Goal: Information Seeking & Learning: Learn about a topic

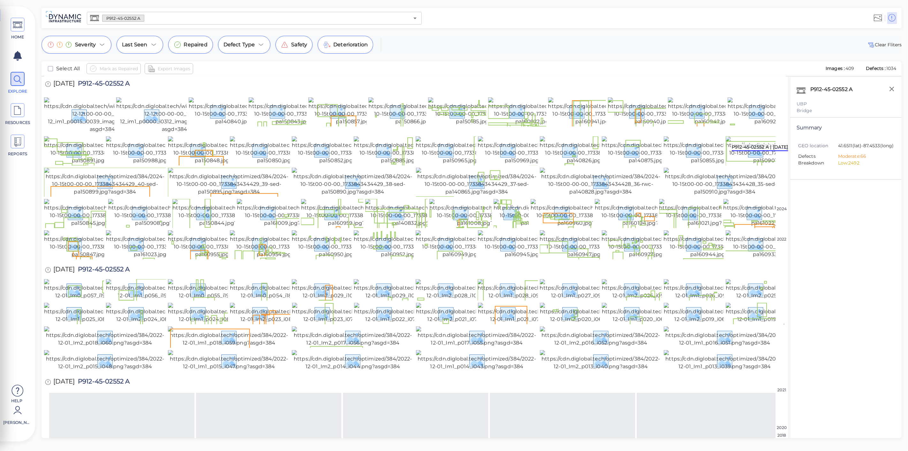
scroll to position [403, 0]
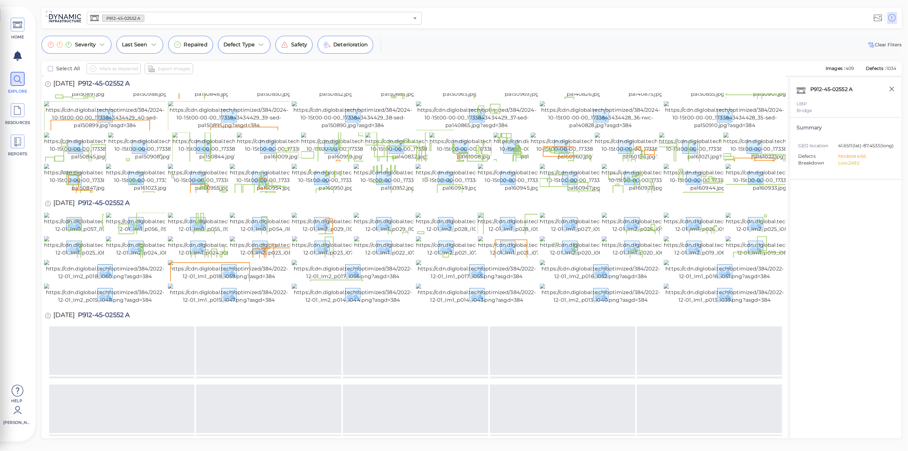
click at [92, 28] on img at bounding box center [108, 12] width 128 height 31
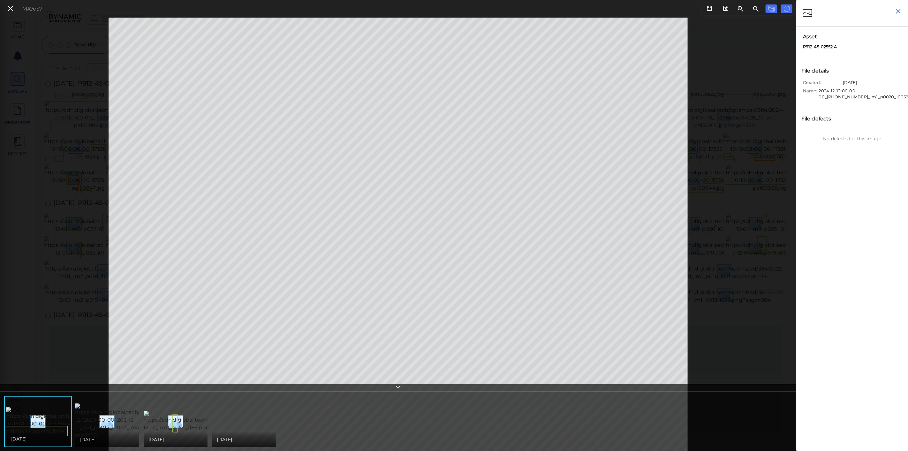
click at [896, 13] on icon "button" at bounding box center [898, 11] width 5 height 5
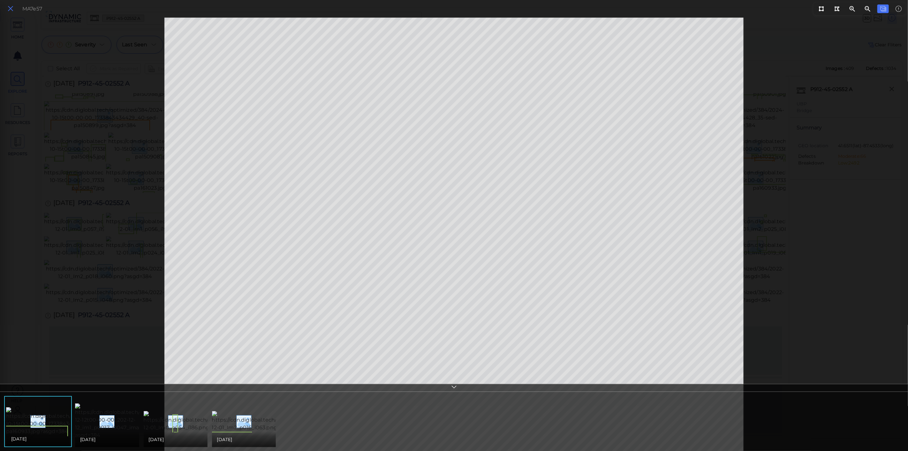
click at [9, 10] on icon at bounding box center [10, 8] width 7 height 9
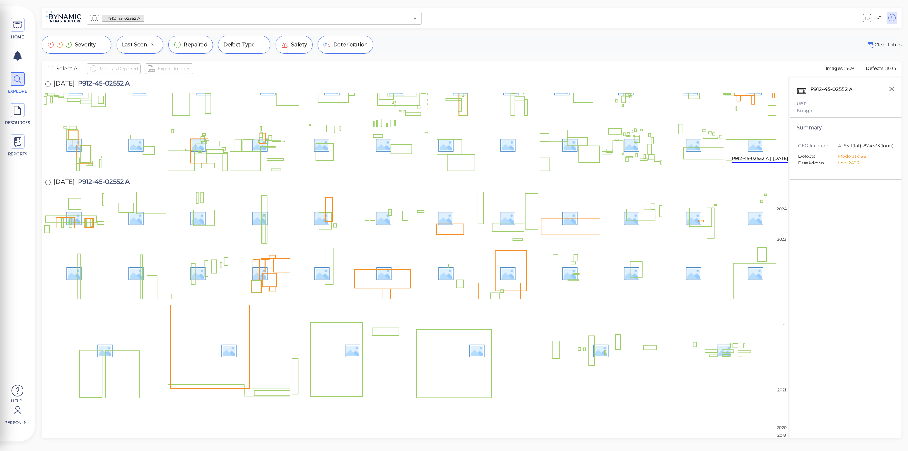
scroll to position [521, 0]
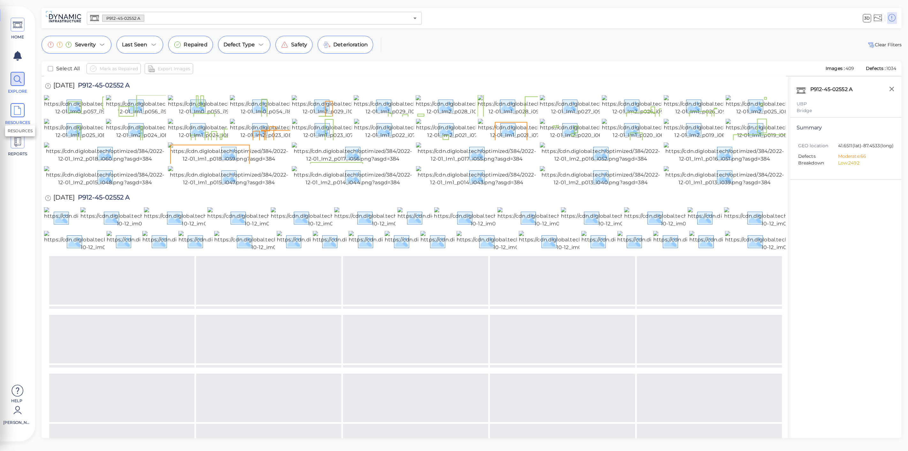
click at [13, 110] on icon at bounding box center [18, 110] width 10 height 14
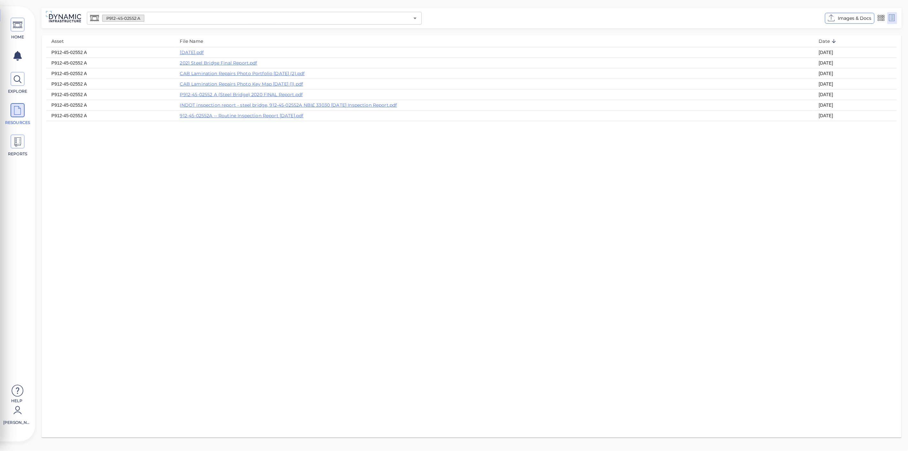
click at [828, 52] on td "[DATE]" at bounding box center [855, 52] width 83 height 11
click at [199, 49] on link "[DATE].pdf" at bounding box center [192, 52] width 24 height 6
click at [18, 22] on icon at bounding box center [18, 25] width 10 height 14
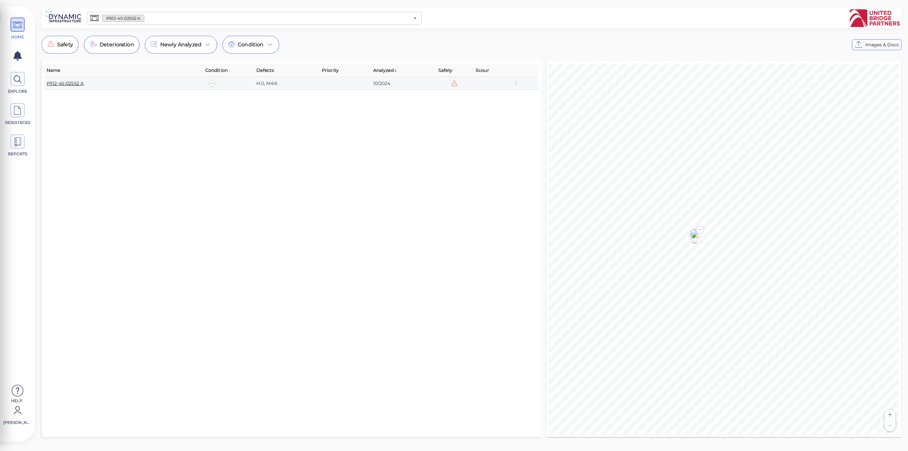
click at [70, 83] on link "P912-45-02552 A" at bounding box center [65, 83] width 37 height 6
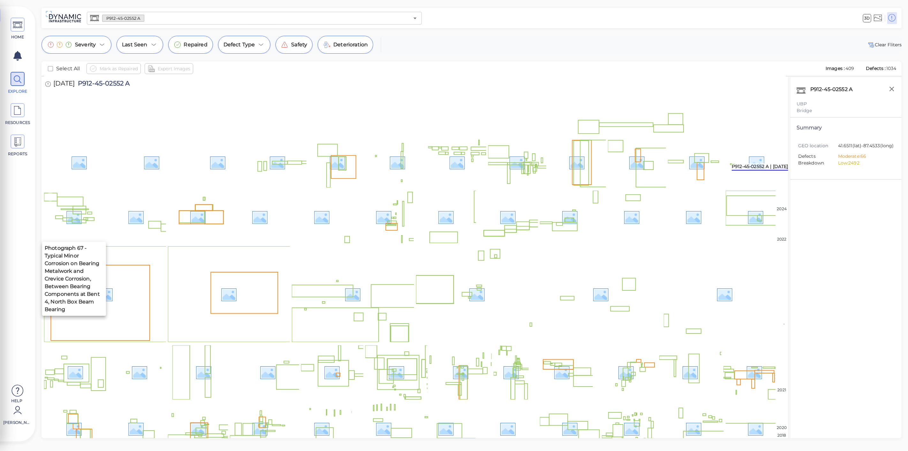
scroll to position [603, 0]
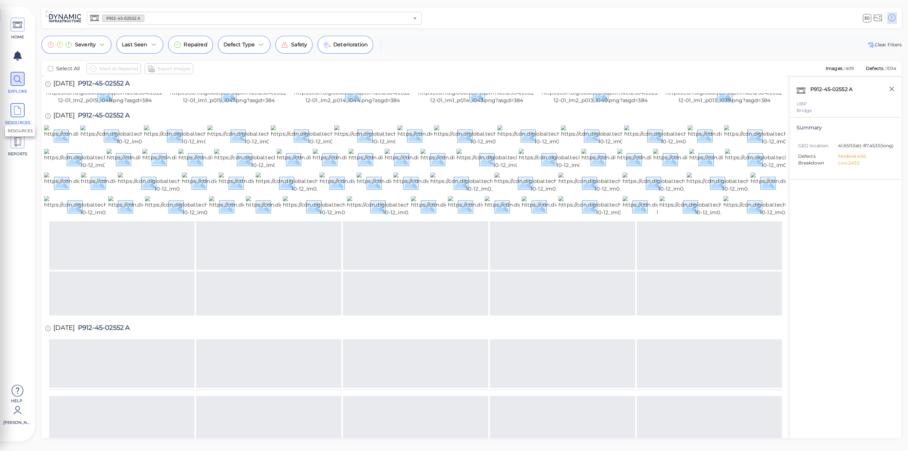
click at [19, 108] on icon at bounding box center [18, 110] width 10 height 14
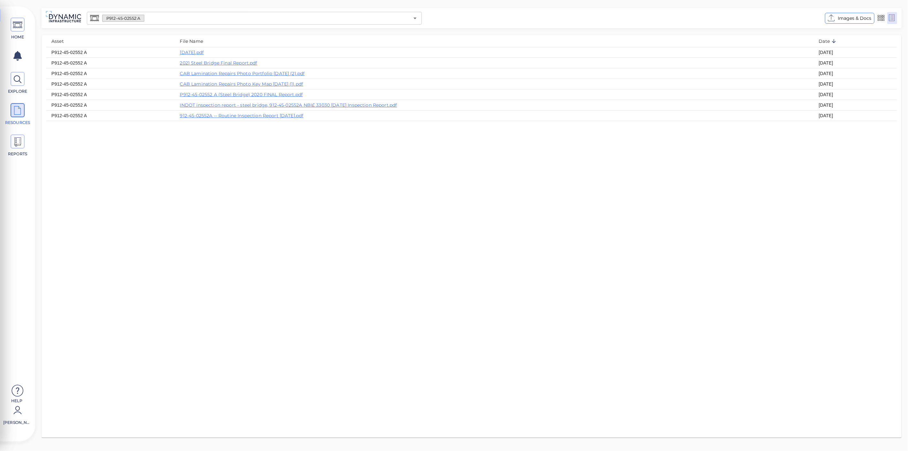
drag, startPoint x: 266, startPoint y: 191, endPoint x: 262, endPoint y: 138, distance: 53.4
click at [262, 138] on div "Asset File Name Date P912-45-02552 A [DATE].pdf [DATE] P912-45-02552 A 2021 Ste…" at bounding box center [471, 236] width 860 height 402
click at [148, 16] on input "text" at bounding box center [276, 18] width 265 height 9
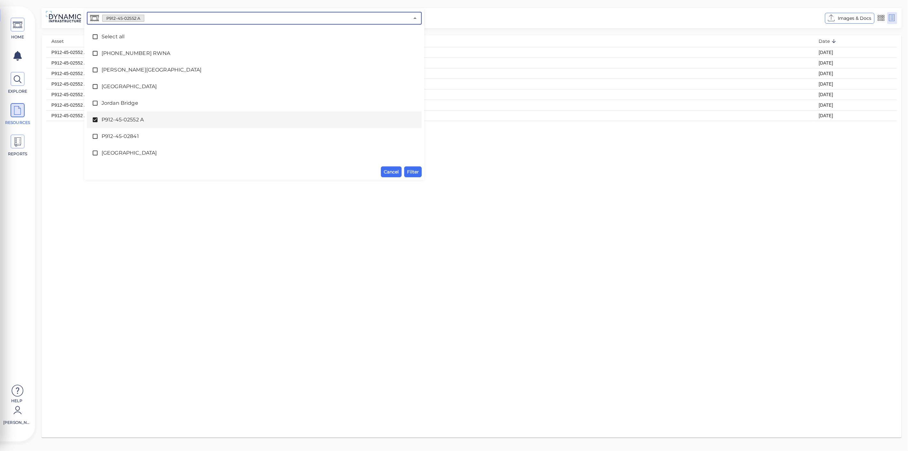
click at [95, 120] on icon at bounding box center [95, 119] width 5 height 5
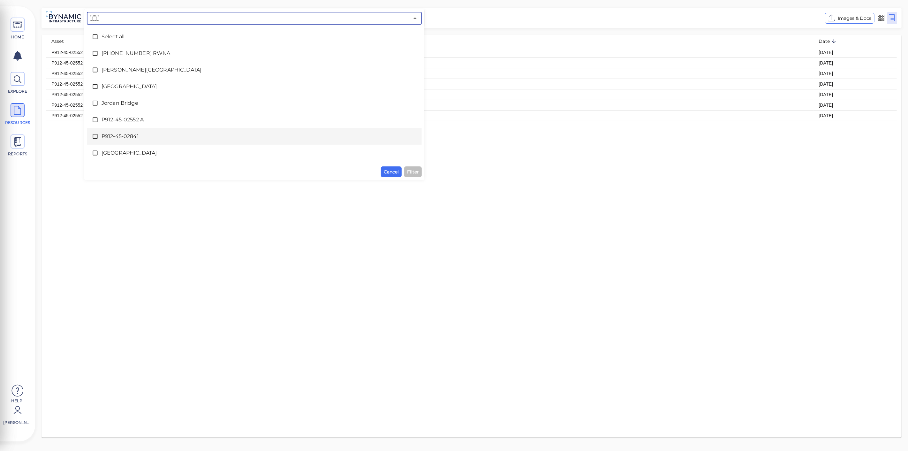
click at [111, 136] on span "P912-45-02841" at bounding box center [253, 136] width 305 height 8
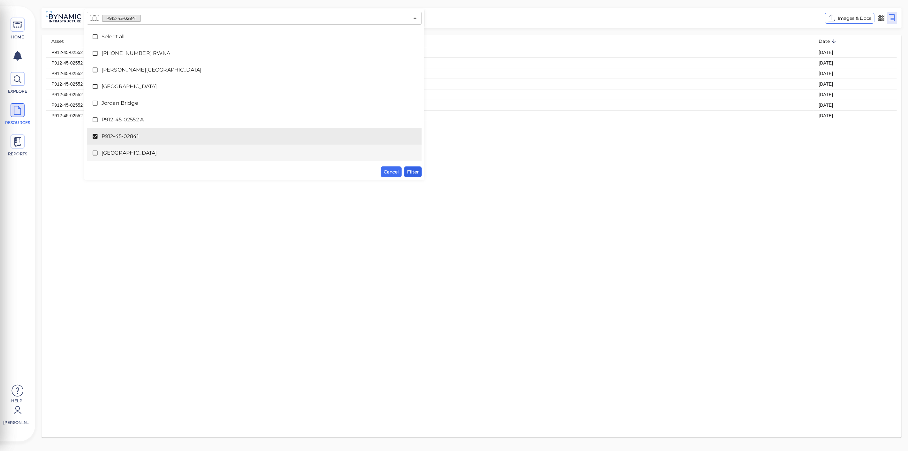
click at [416, 172] on span "Filter" at bounding box center [413, 172] width 12 height 8
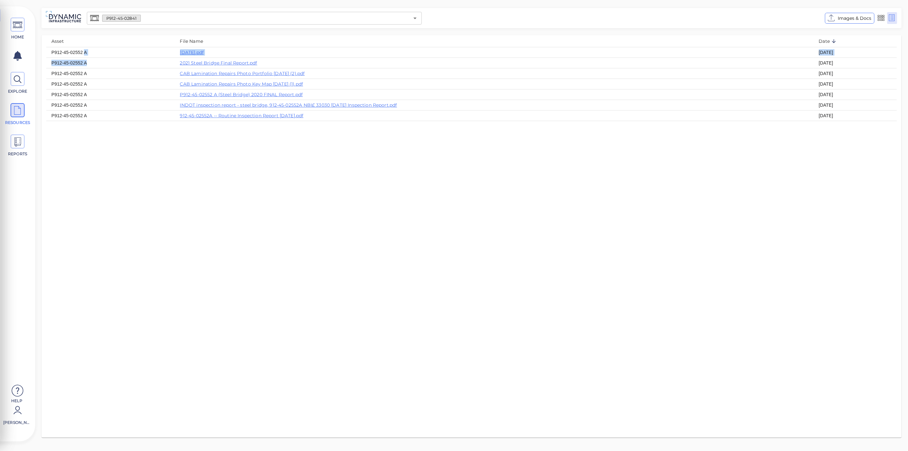
click at [111, 59] on tbody "P912-45-02552 A [DATE].pdf [DATE] P912-45-02552 A 2021 Steel Bridge Final Repor…" at bounding box center [471, 84] width 850 height 74
click at [19, 80] on icon at bounding box center [18, 79] width 10 height 14
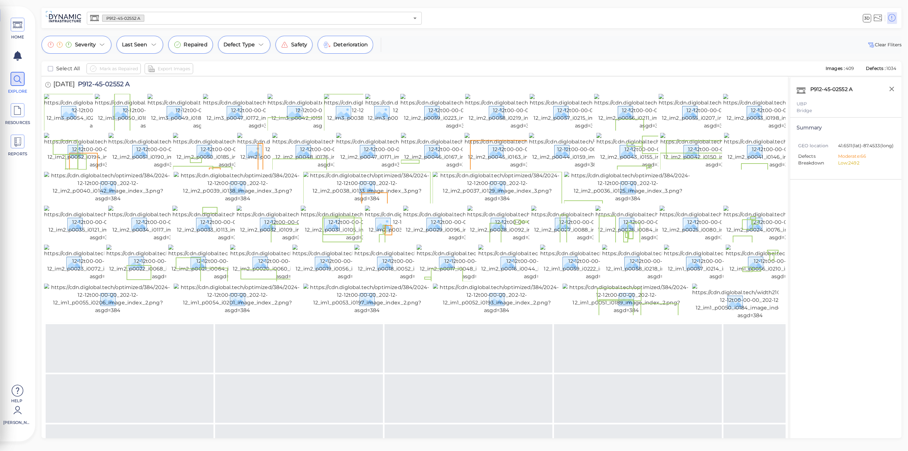
click at [160, 19] on input "text" at bounding box center [276, 18] width 265 height 9
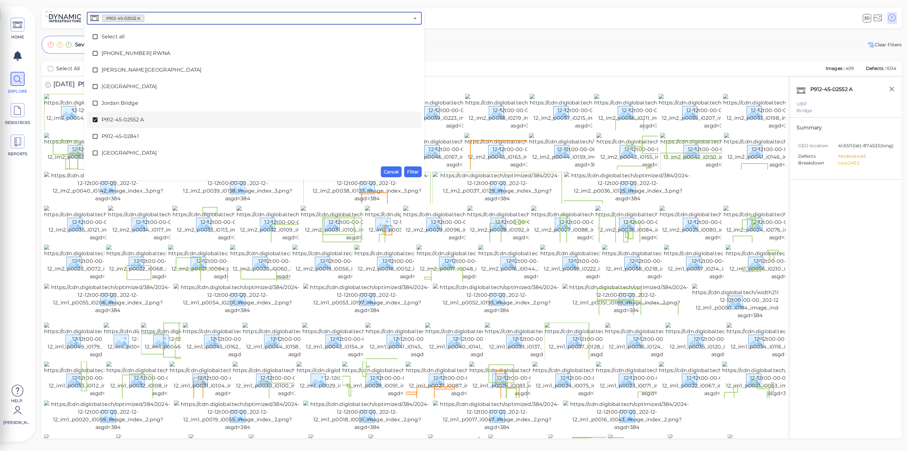
click at [94, 122] on icon at bounding box center [95, 119] width 5 height 5
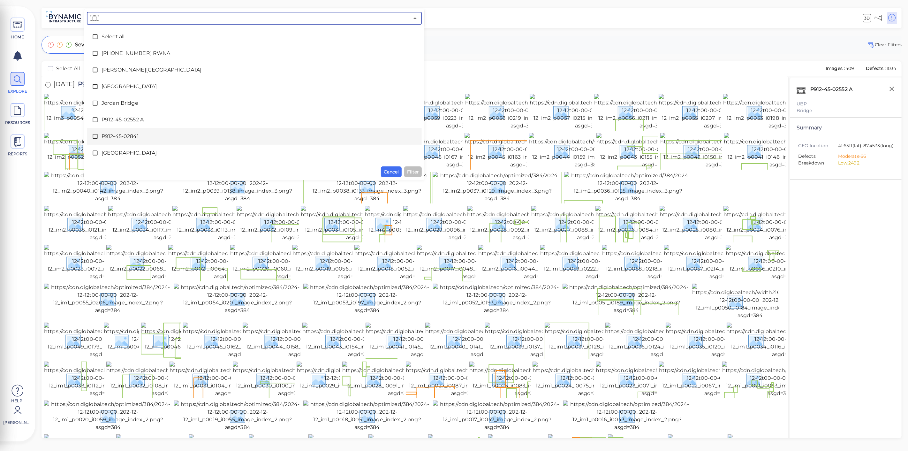
click at [94, 134] on icon at bounding box center [95, 136] width 6 height 6
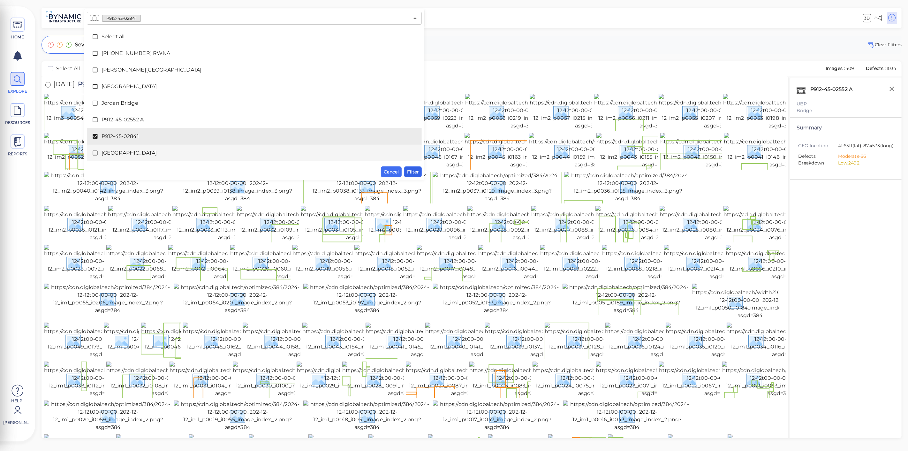
click at [409, 170] on span "Filter" at bounding box center [413, 172] width 12 height 8
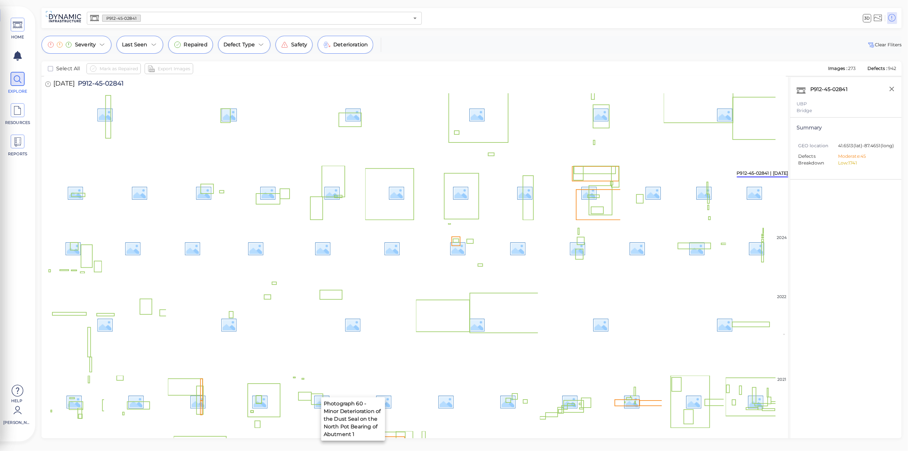
scroll to position [390, 0]
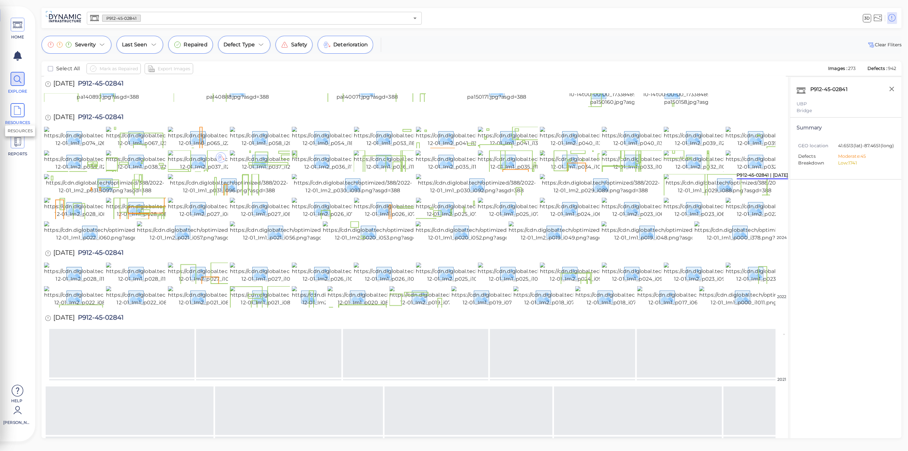
click at [19, 110] on icon at bounding box center [18, 110] width 10 height 14
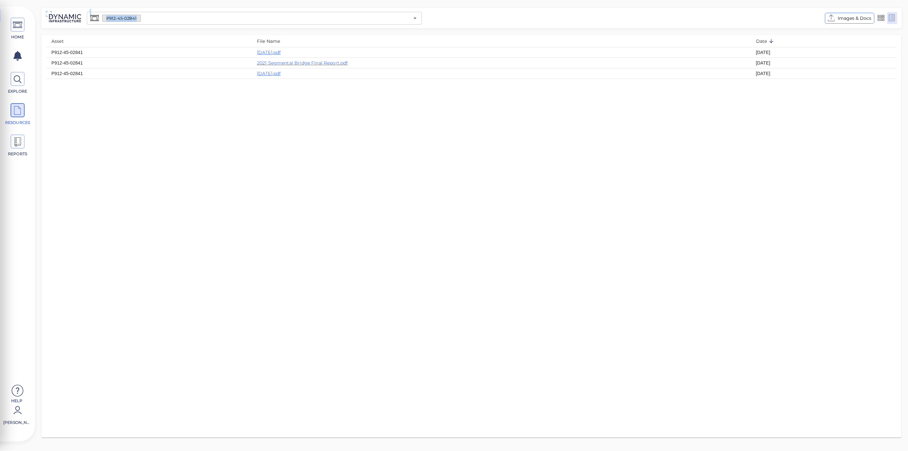
drag, startPoint x: 263, startPoint y: 99, endPoint x: 284, endPoint y: 14, distance: 87.2
click at [284, 14] on div "P912-45-02841 ​ Images & Docs Asset File Name Date P912-45-02841 [DATE].pdf [DA…" at bounding box center [471, 224] width 873 height 433
click at [16, 79] on icon at bounding box center [18, 79] width 10 height 14
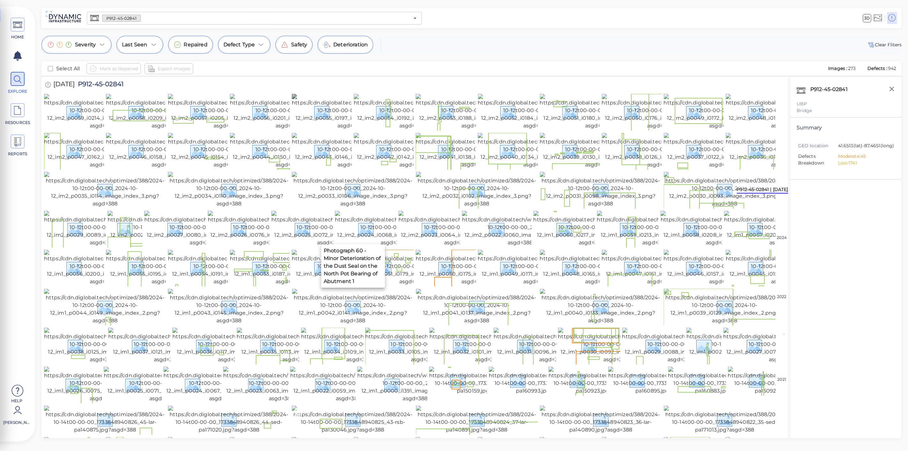
click at [314, 126] on img at bounding box center [350, 112] width 116 height 36
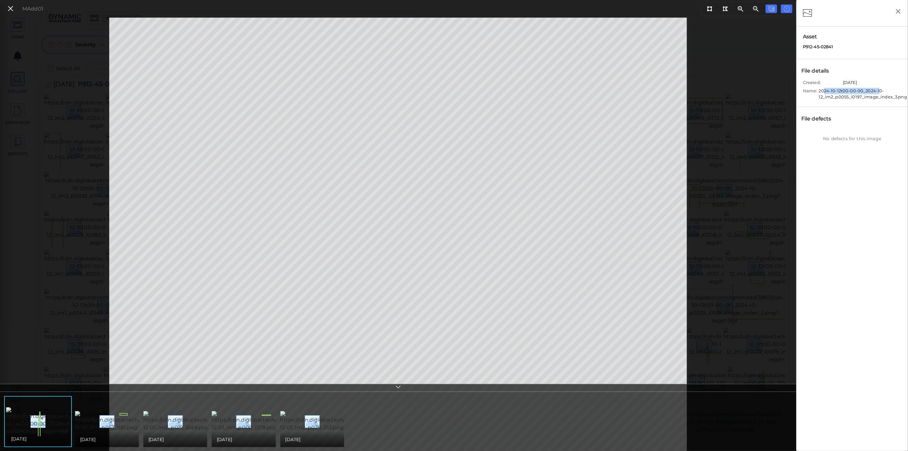
drag, startPoint x: 825, startPoint y: 93, endPoint x: 878, endPoint y: 92, distance: 53.0
click at [878, 92] on span "2024-10-12t00-00-00_2024-10-12_im2_p0055_i0197_image_index_3.png" at bounding box center [863, 94] width 88 height 12
click at [7, 9] on icon at bounding box center [10, 8] width 7 height 9
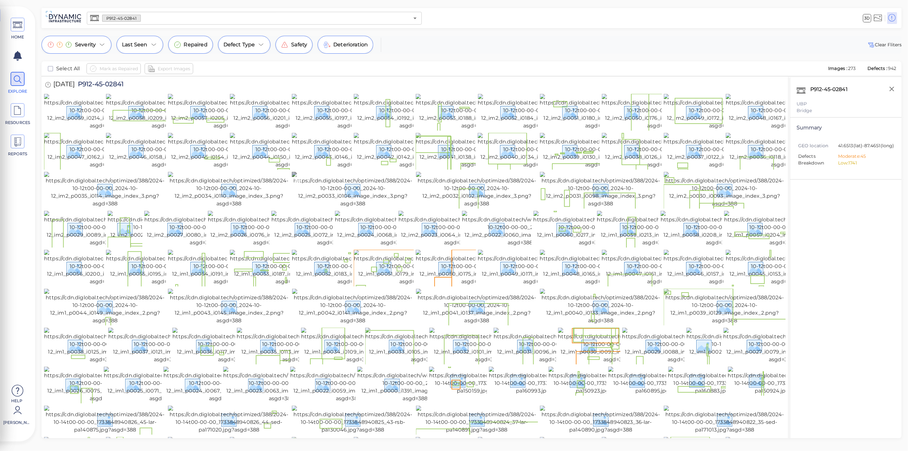
click at [321, 207] on img at bounding box center [353, 190] width 122 height 36
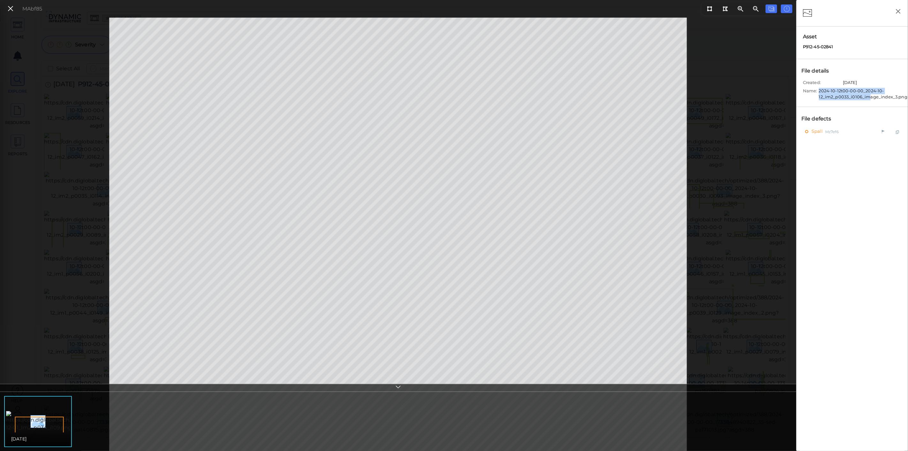
drag, startPoint x: 818, startPoint y: 87, endPoint x: 870, endPoint y: 94, distance: 52.2
click at [870, 94] on span "2024-10-12t00-00-00_2024-10-12_im2_p0033_i0106_image_index_3.png" at bounding box center [863, 94] width 88 height 12
drag, startPoint x: 13, startPoint y: 12, endPoint x: 76, endPoint y: 56, distance: 77.3
click at [13, 12] on icon at bounding box center [10, 8] width 7 height 9
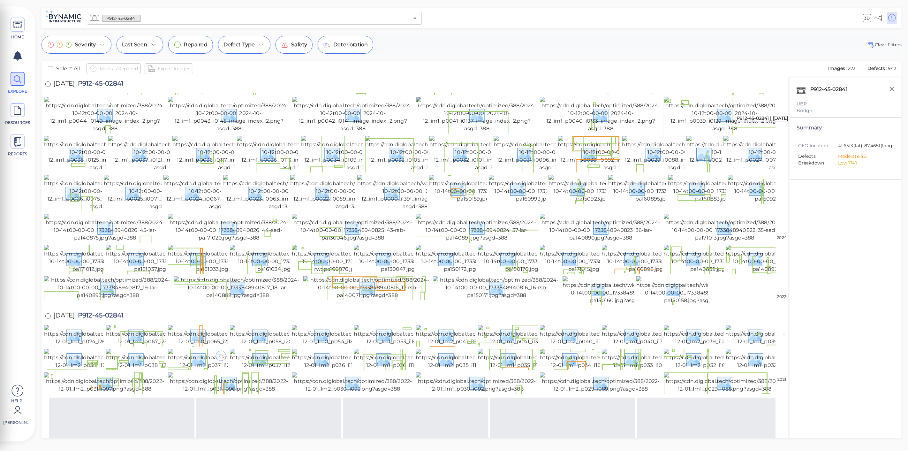
scroll to position [213, 0]
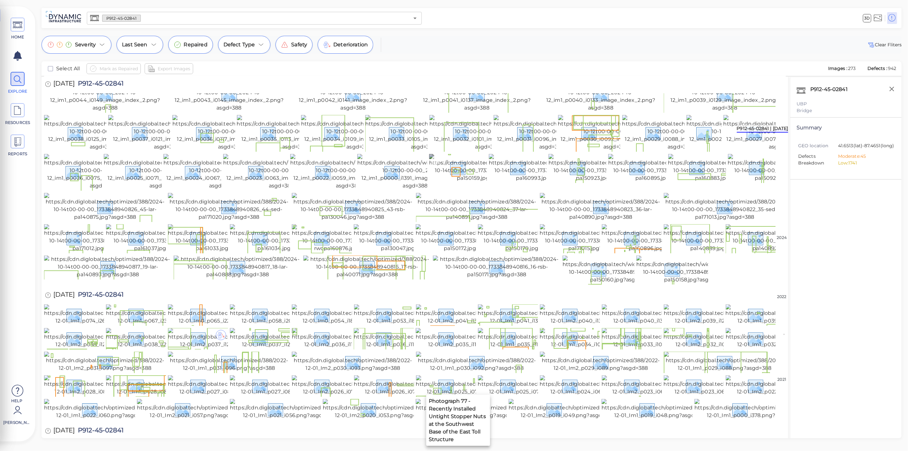
click at [468, 182] on img at bounding box center [487, 168] width 116 height 28
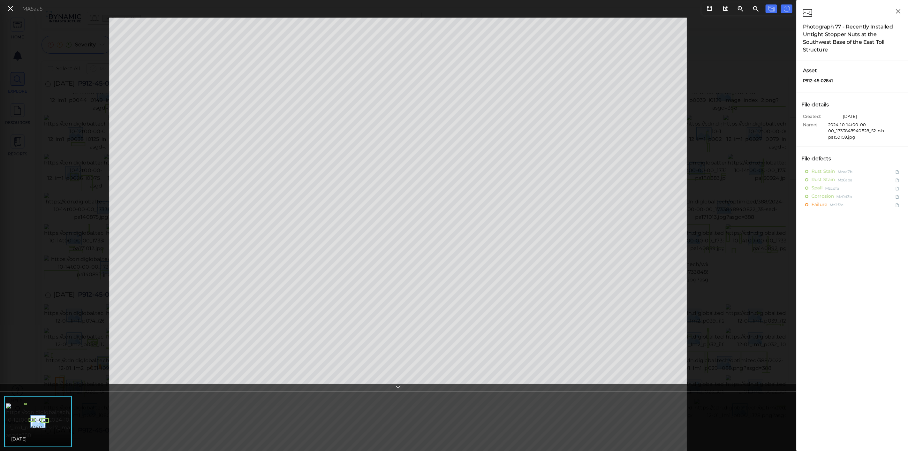
drag, startPoint x: 826, startPoint y: 123, endPoint x: 875, endPoint y: 131, distance: 49.9
click at [875, 131] on div "Name: 2024-10-14t00-00-00_1733848940828_52-rsb-pa150159.jpg" at bounding box center [854, 131] width 102 height 19
click at [8, 8] on icon at bounding box center [10, 8] width 7 height 9
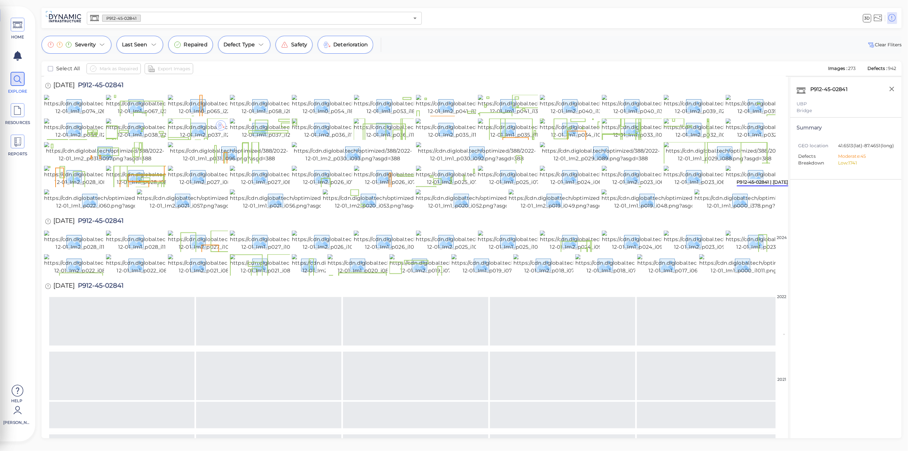
scroll to position [425, 0]
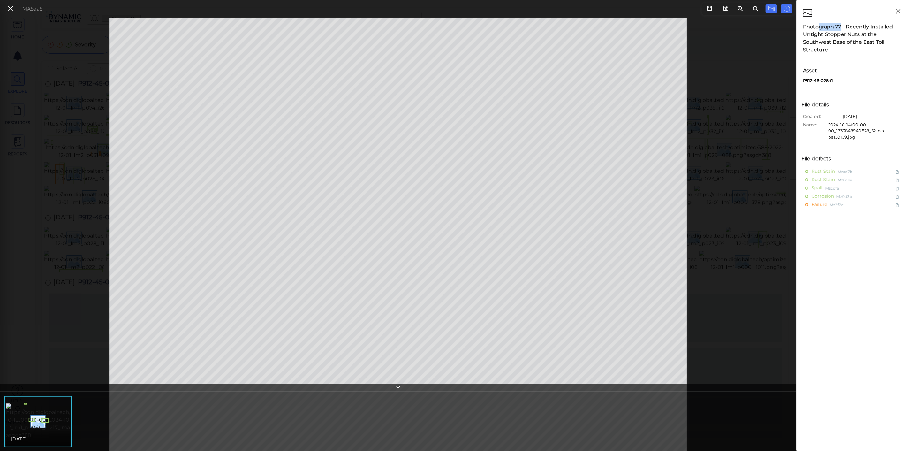
drag, startPoint x: 820, startPoint y: 26, endPoint x: 842, endPoint y: 28, distance: 21.8
click at [842, 28] on div "Photograph 77 - Recently Installed Untight Stopper Nuts at the Southwest Base o…" at bounding box center [852, 38] width 99 height 31
drag, startPoint x: 848, startPoint y: 26, endPoint x: 883, endPoint y: 46, distance: 40.5
click at [883, 46] on div "Photograph 77 - Recently Installed Untight Stopper Nuts at the Southwest Base o…" at bounding box center [852, 38] width 99 height 31
click at [8, 6] on icon at bounding box center [10, 8] width 7 height 9
